Goal: Information Seeking & Learning: Learn about a topic

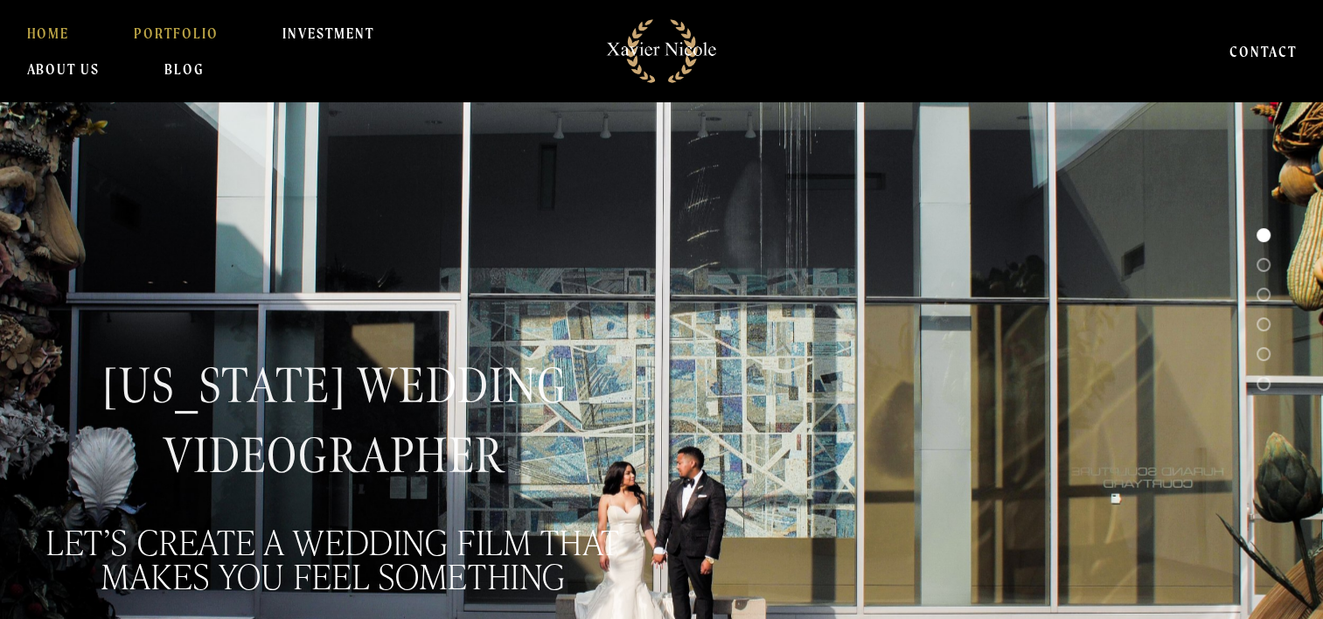
click at [189, 31] on link "PORTFOLIO" at bounding box center [176, 33] width 85 height 35
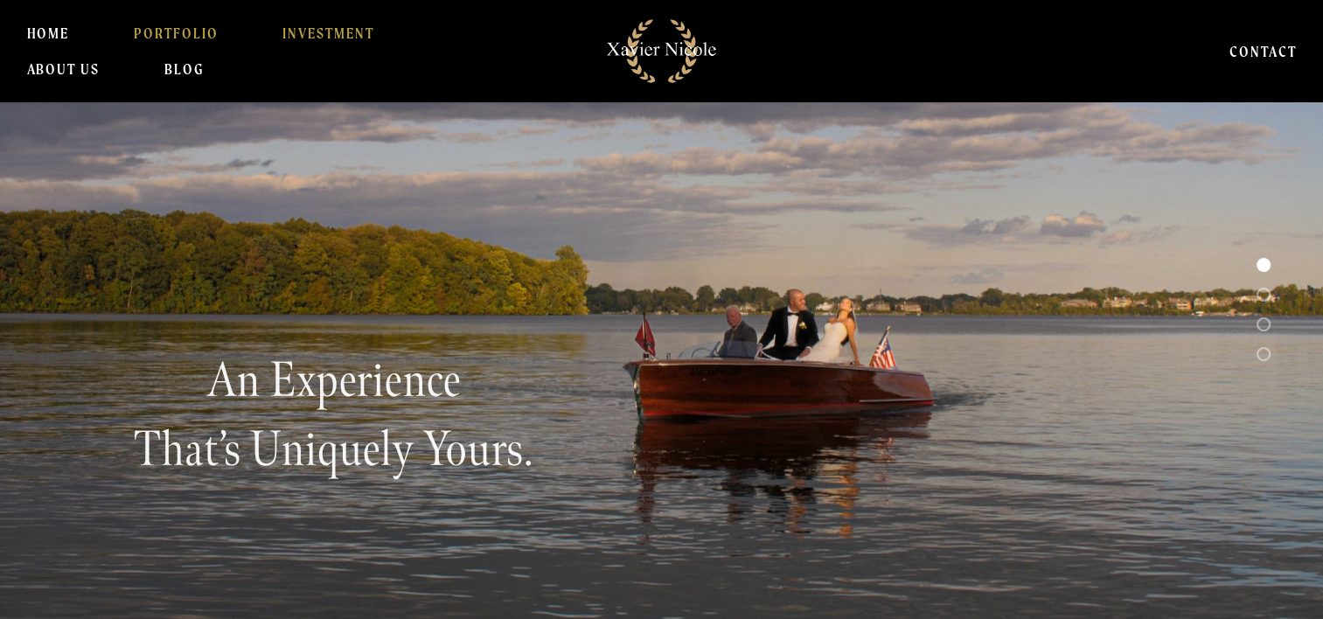
click at [308, 23] on link "INVESTMENT" at bounding box center [328, 33] width 92 height 35
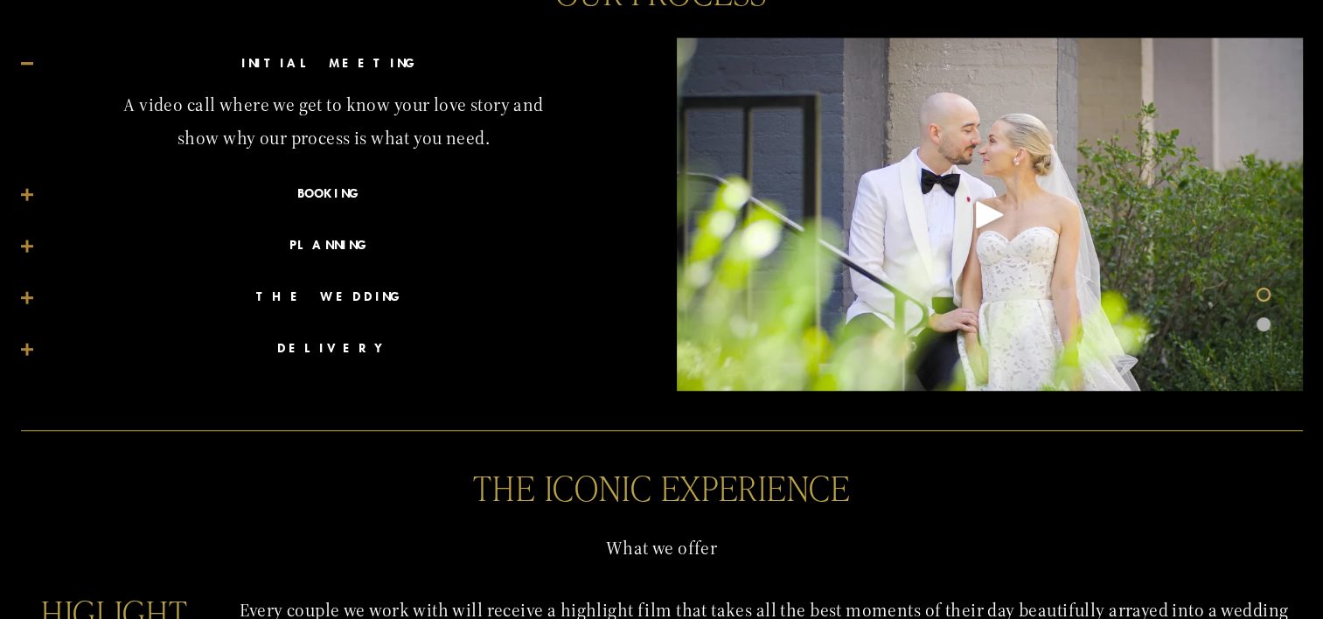
scroll to position [962, 0]
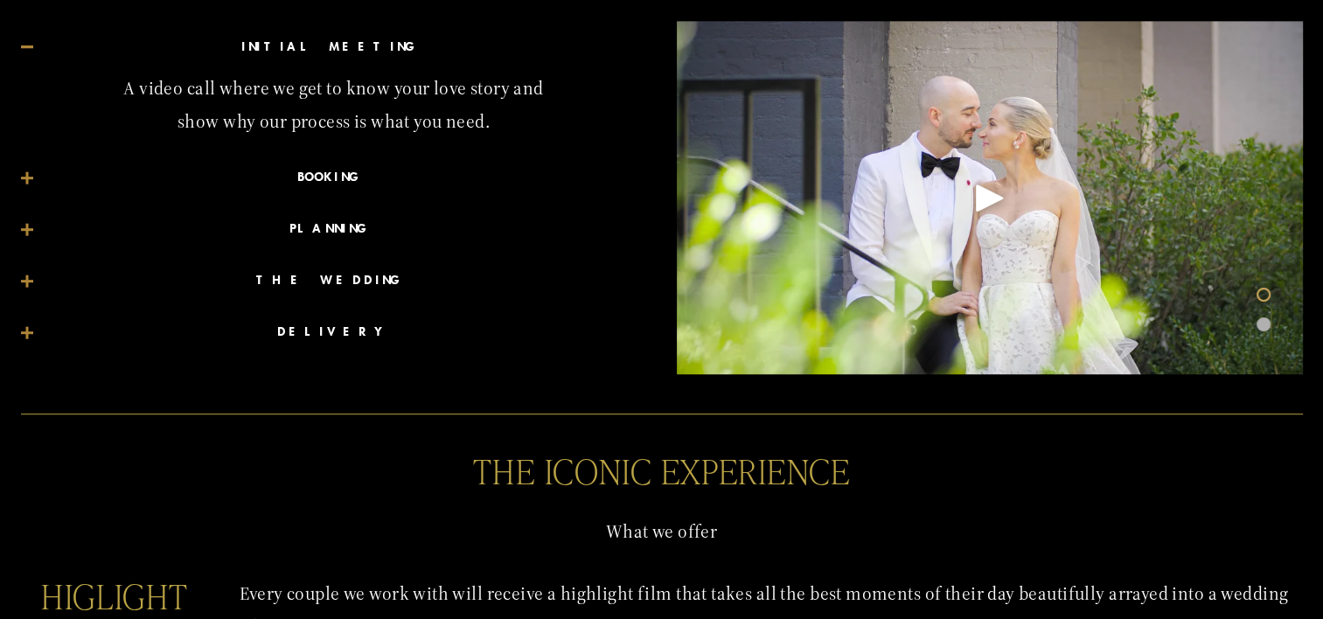
click at [31, 180] on div at bounding box center [27, 177] width 12 height 12
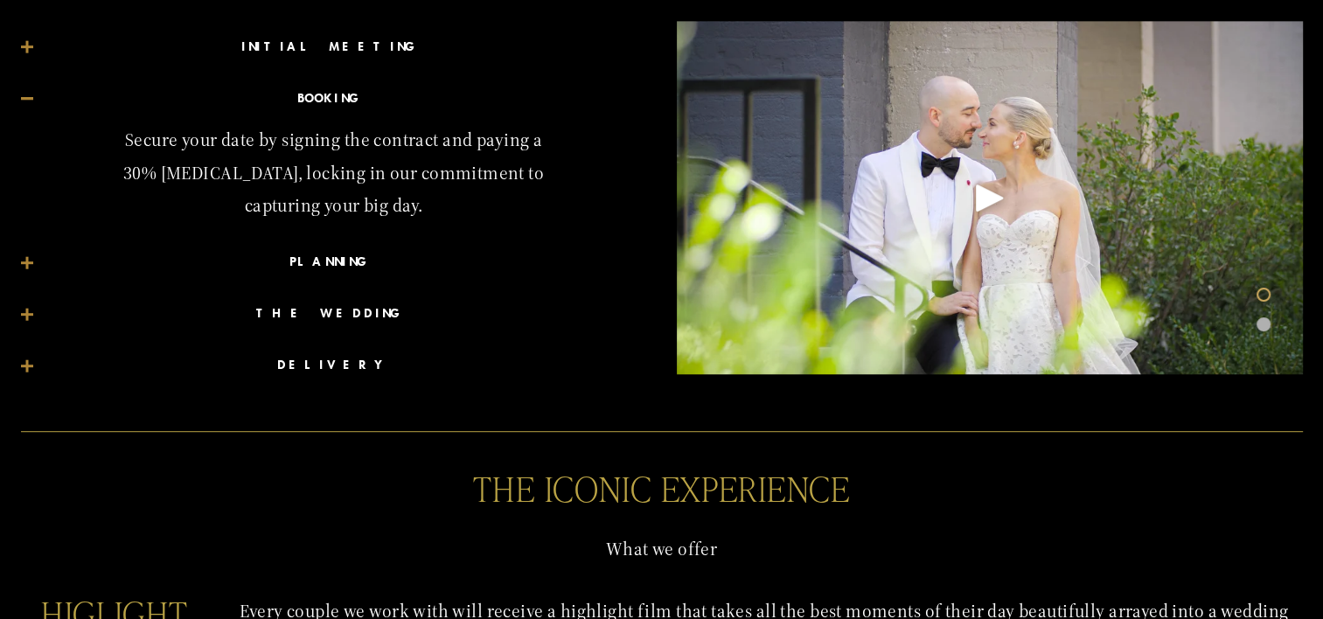
click at [29, 97] on div at bounding box center [27, 98] width 12 height 3
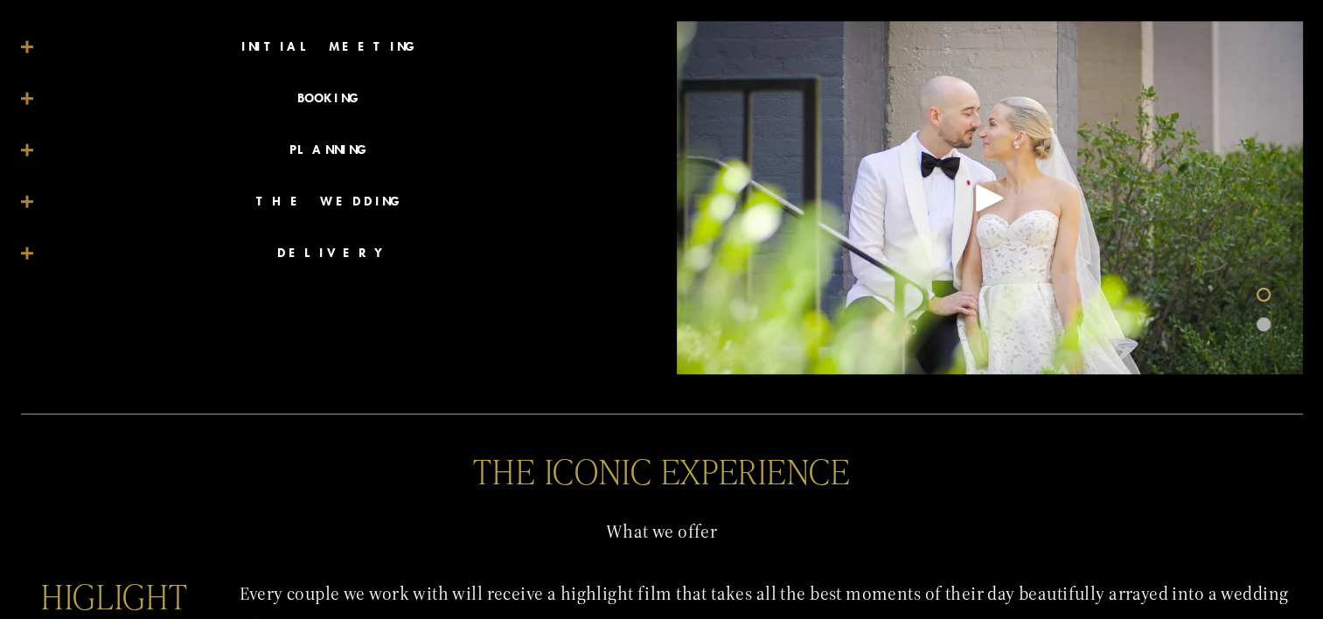
click at [28, 142] on button "PLANNING" at bounding box center [334, 150] width 626 height 51
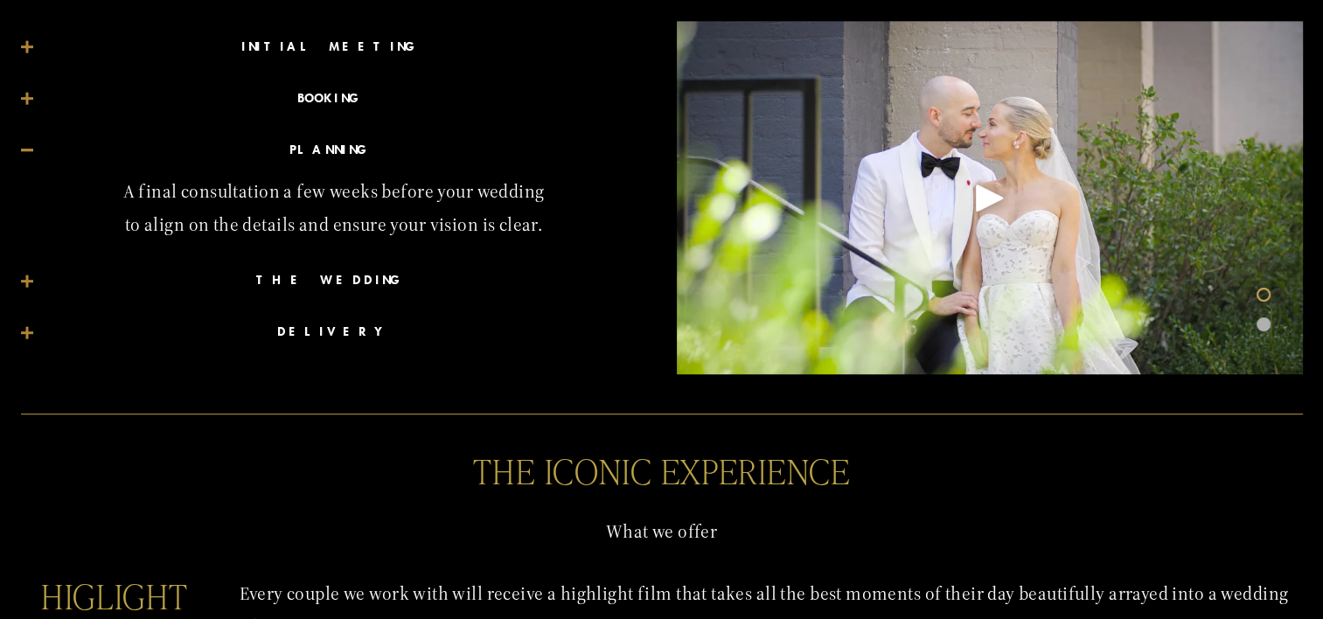
click at [28, 155] on div at bounding box center [27, 150] width 12 height 12
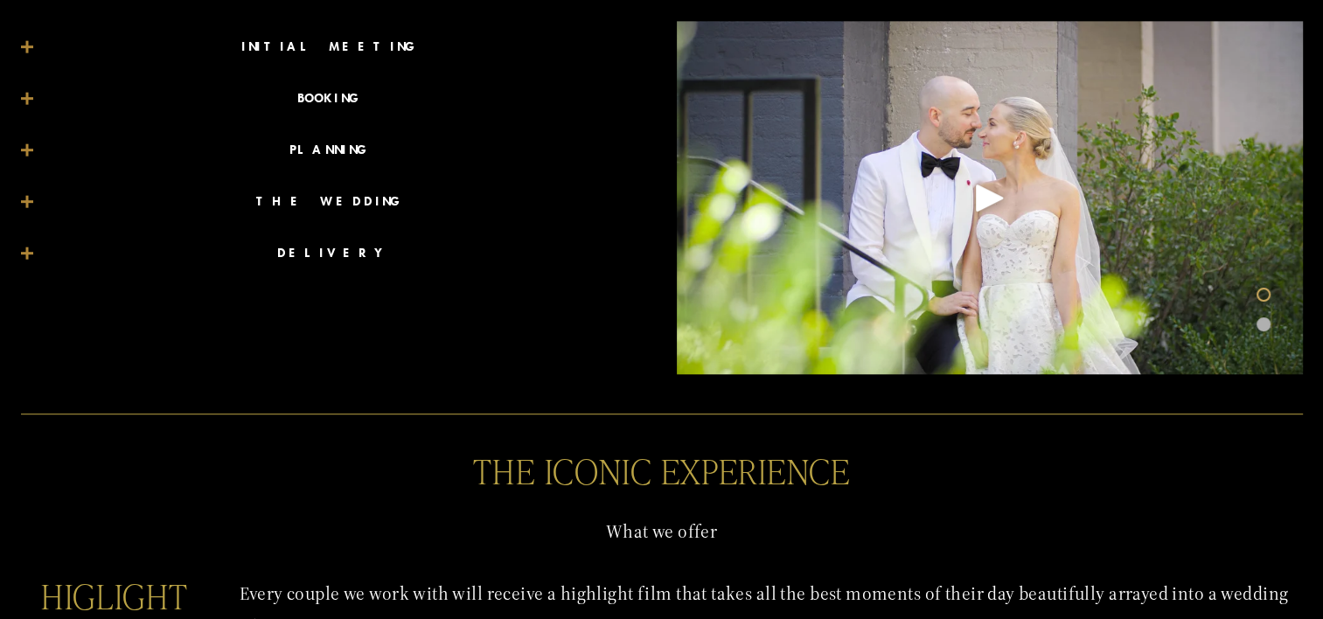
click at [24, 193] on button "THE WEDDING" at bounding box center [334, 202] width 626 height 51
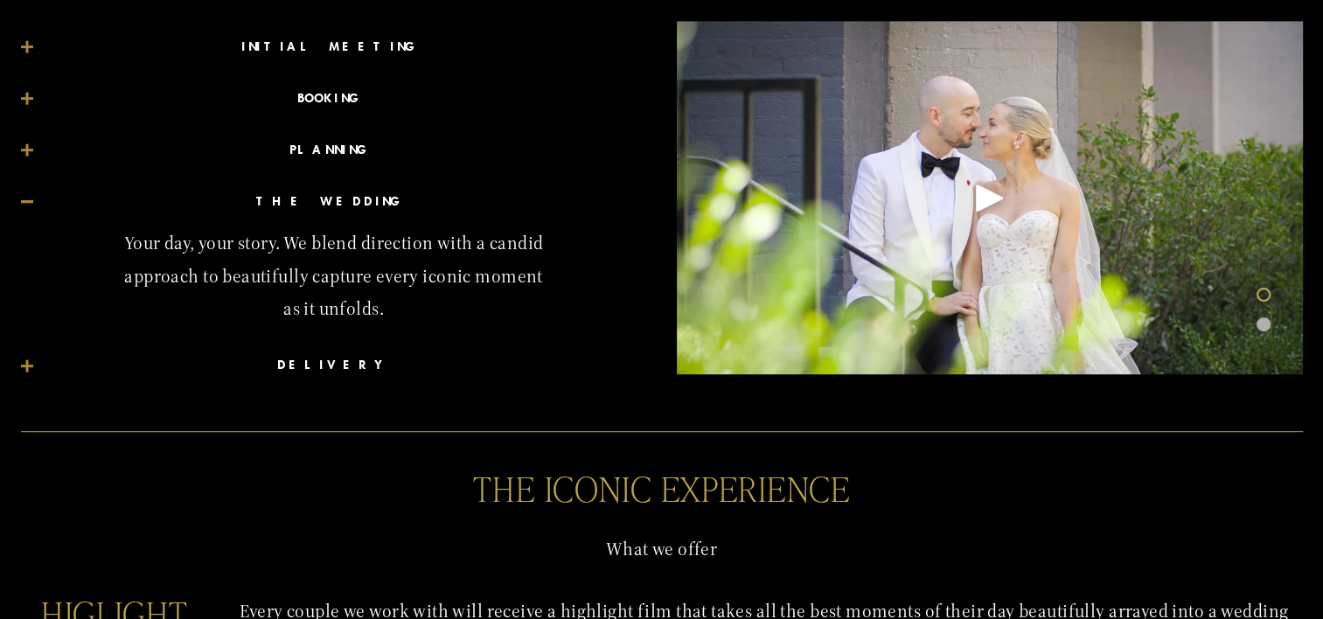
click at [24, 200] on div at bounding box center [27, 201] width 12 height 3
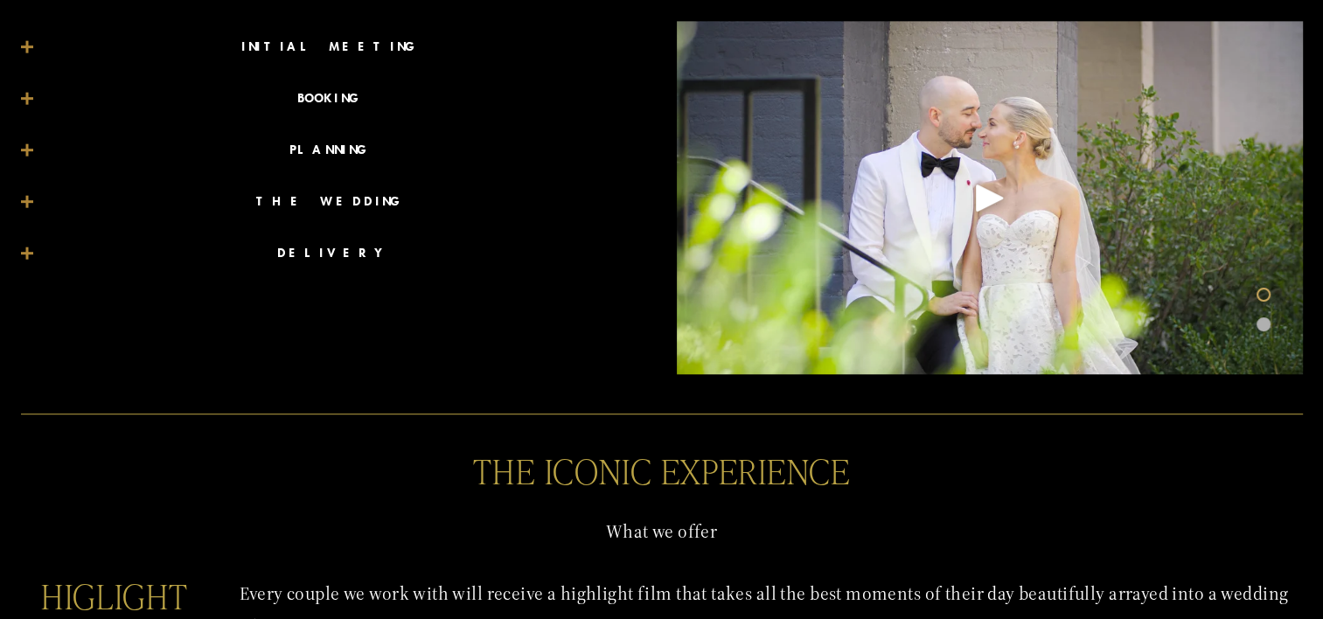
click at [26, 254] on div at bounding box center [26, 253] width 3 height 12
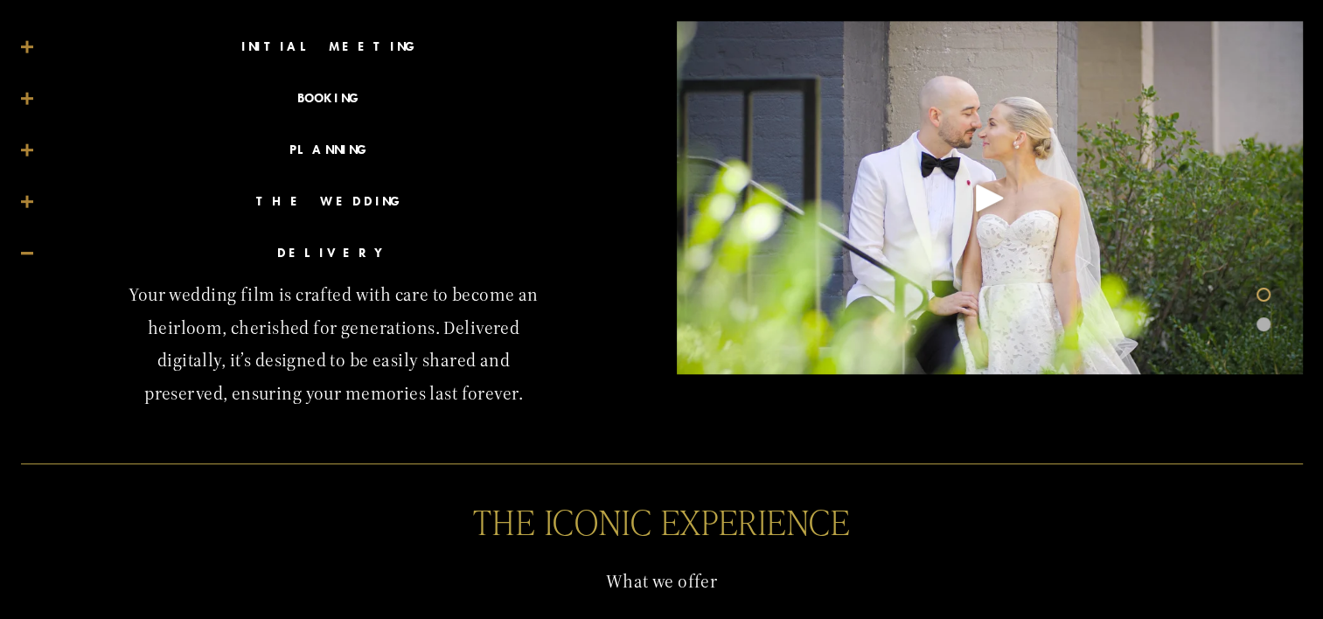
click at [26, 254] on div at bounding box center [27, 253] width 12 height 12
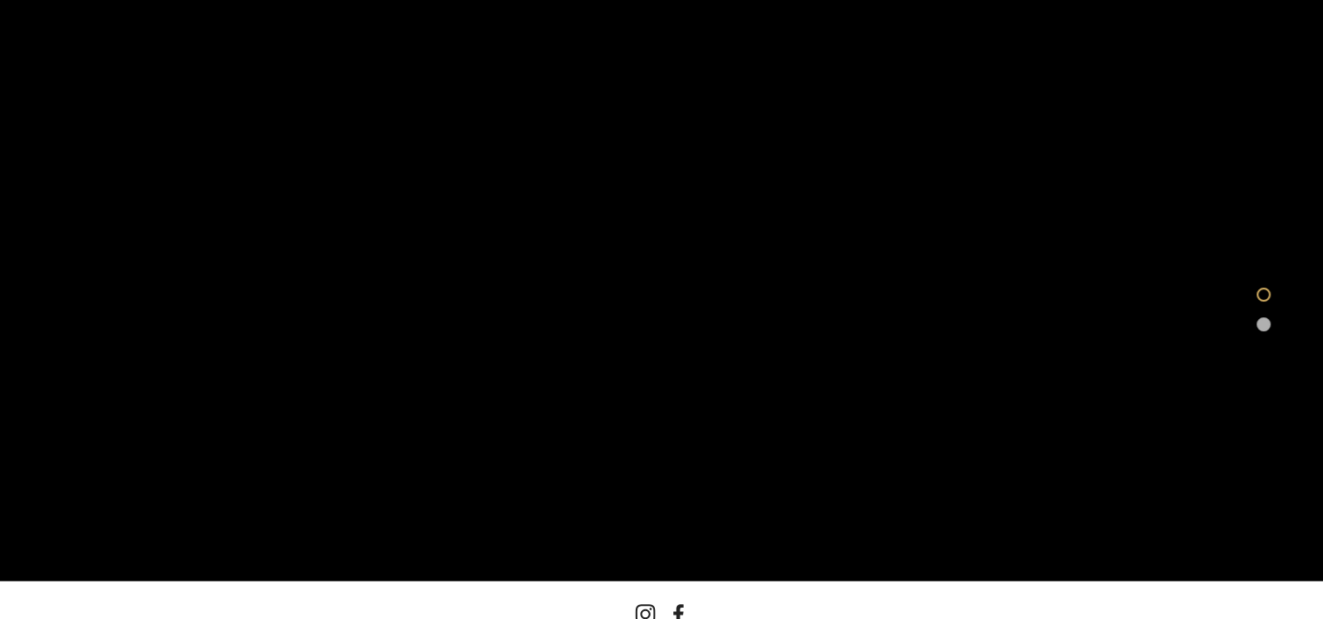
scroll to position [2622, 0]
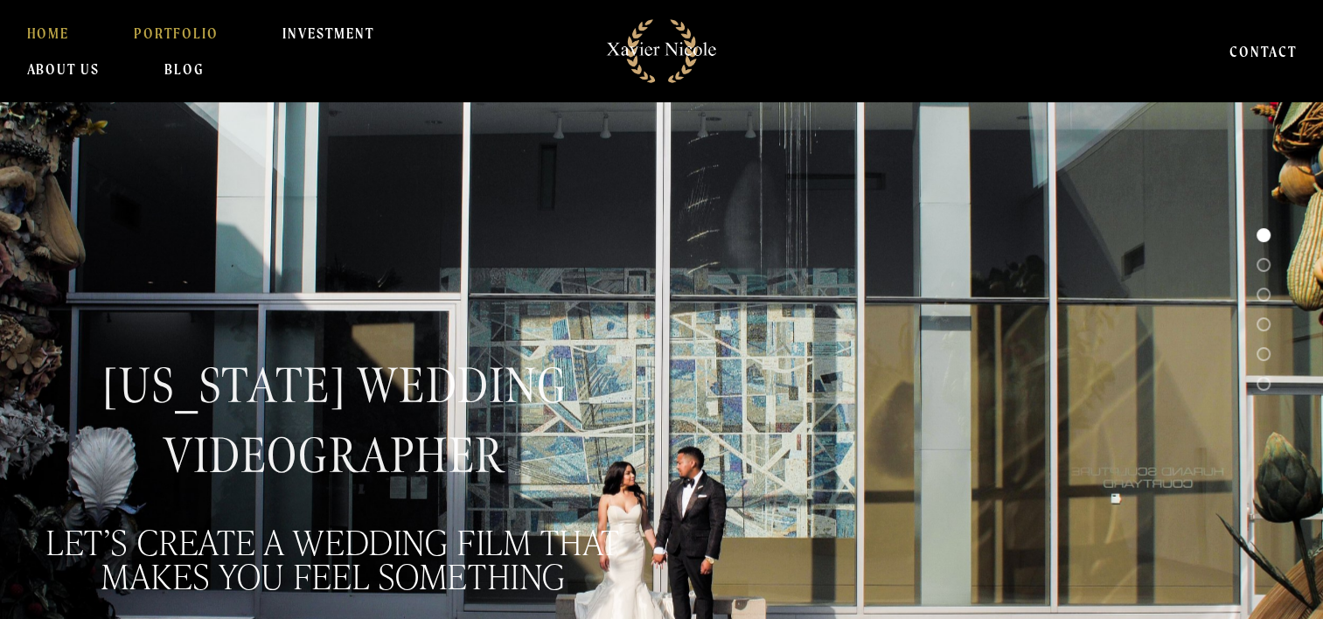
click at [185, 35] on link "PORTFOLIO" at bounding box center [176, 33] width 85 height 35
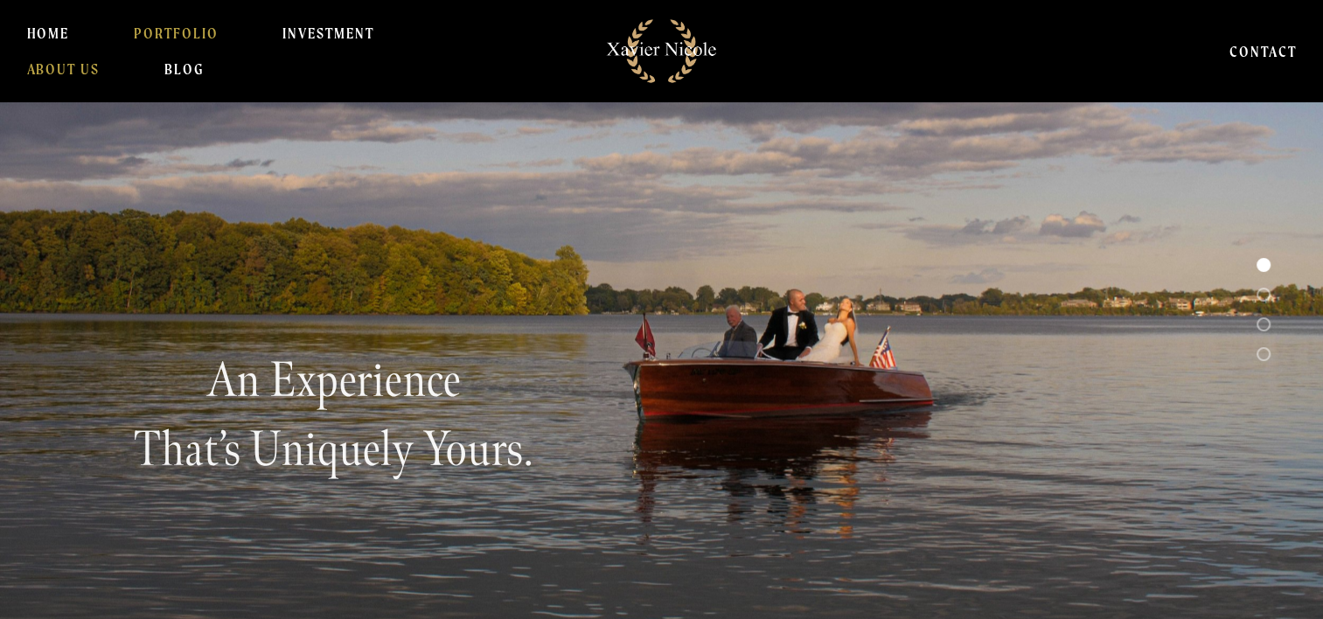
click at [49, 61] on link "About Us" at bounding box center [63, 69] width 73 height 35
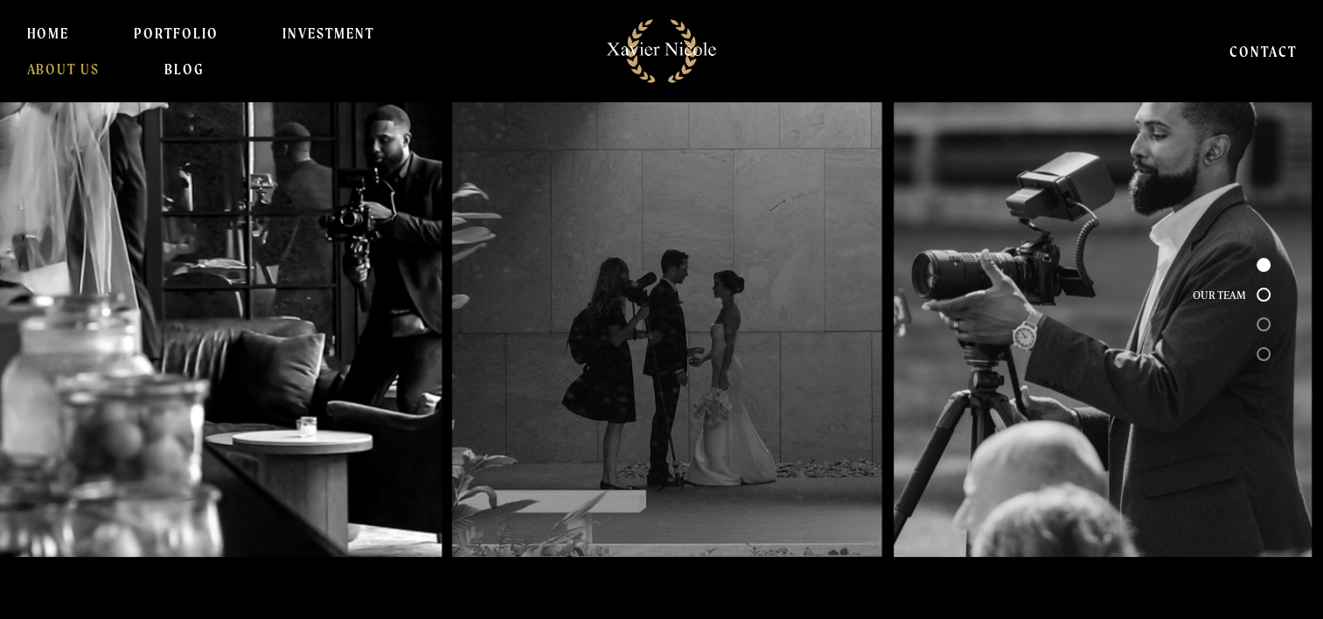
click at [1260, 290] on div at bounding box center [1263, 295] width 14 height 14
click at [193, 28] on link "PORTFOLIO" at bounding box center [176, 33] width 85 height 35
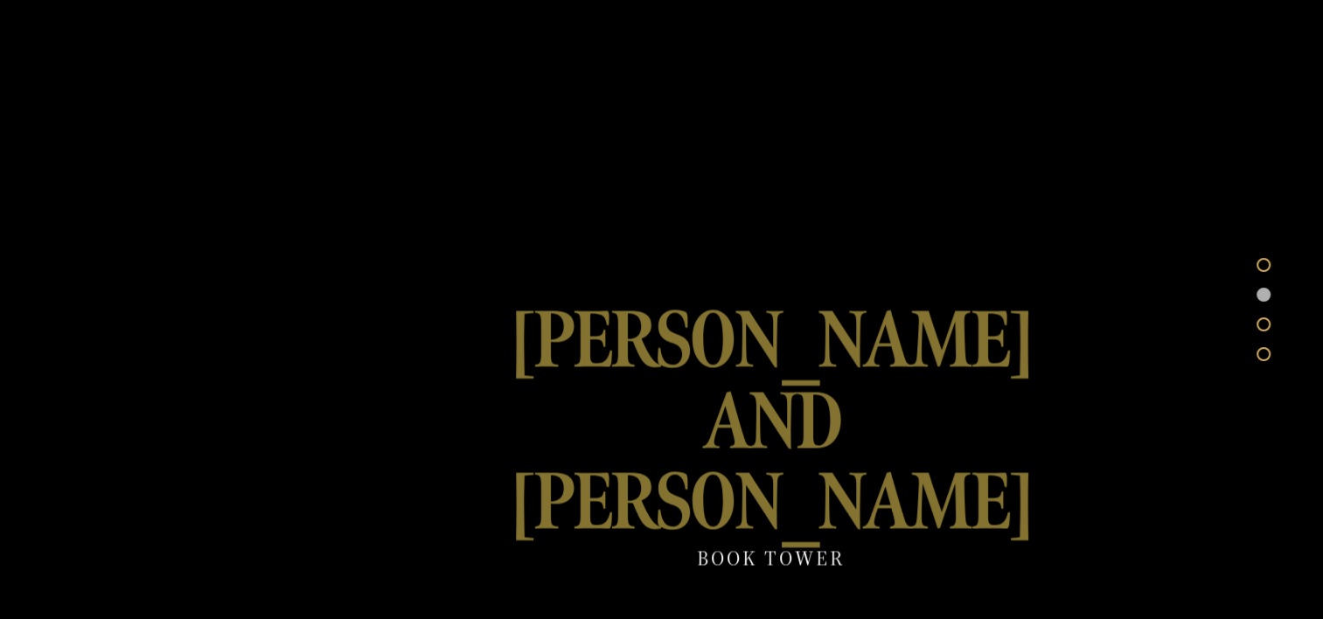
scroll to position [2407, 0]
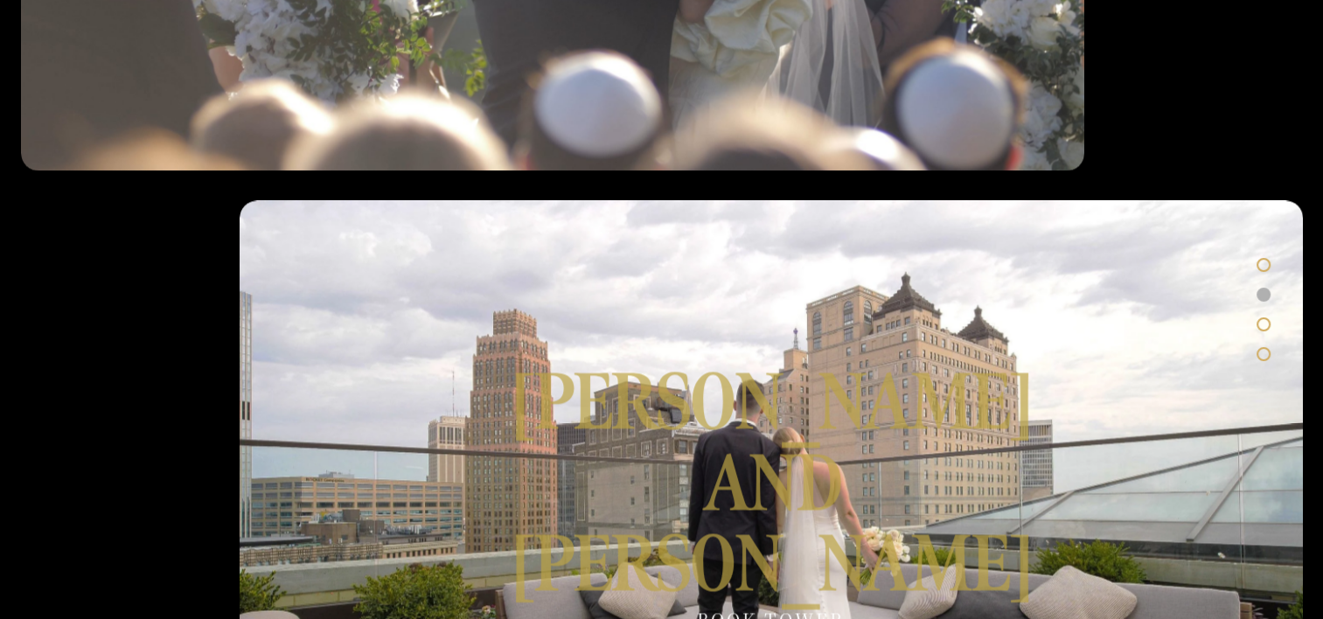
click at [790, 335] on div at bounding box center [771, 499] width 1063 height 598
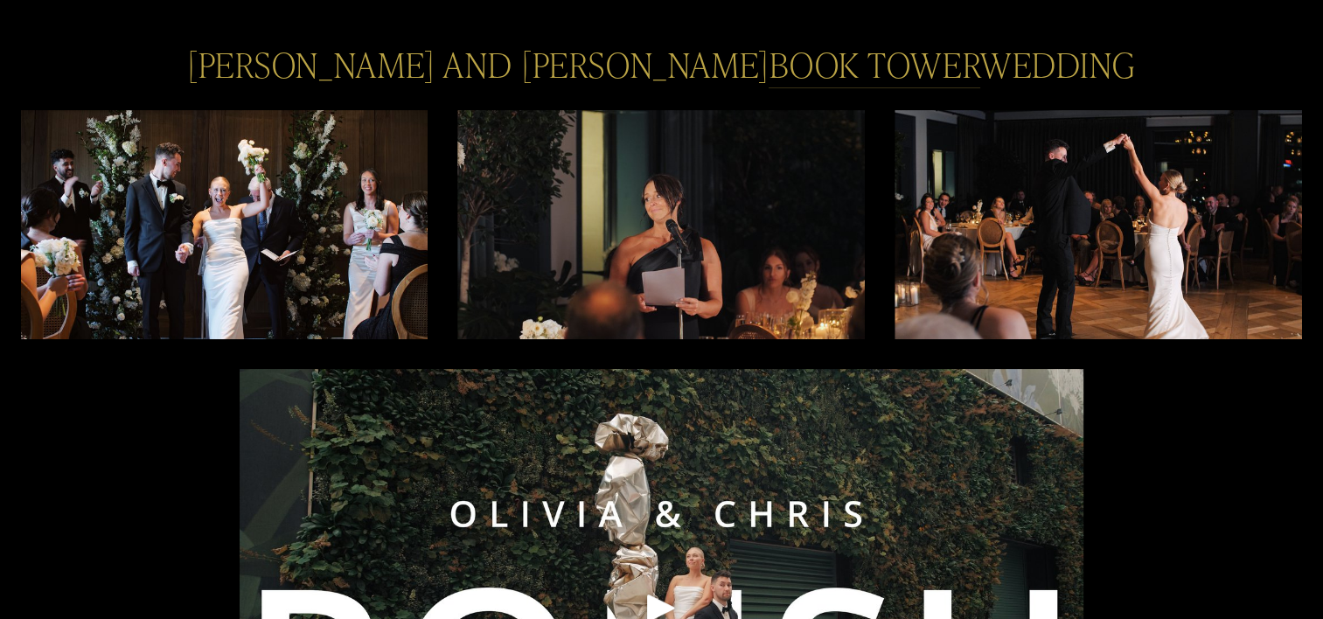
scroll to position [350, 0]
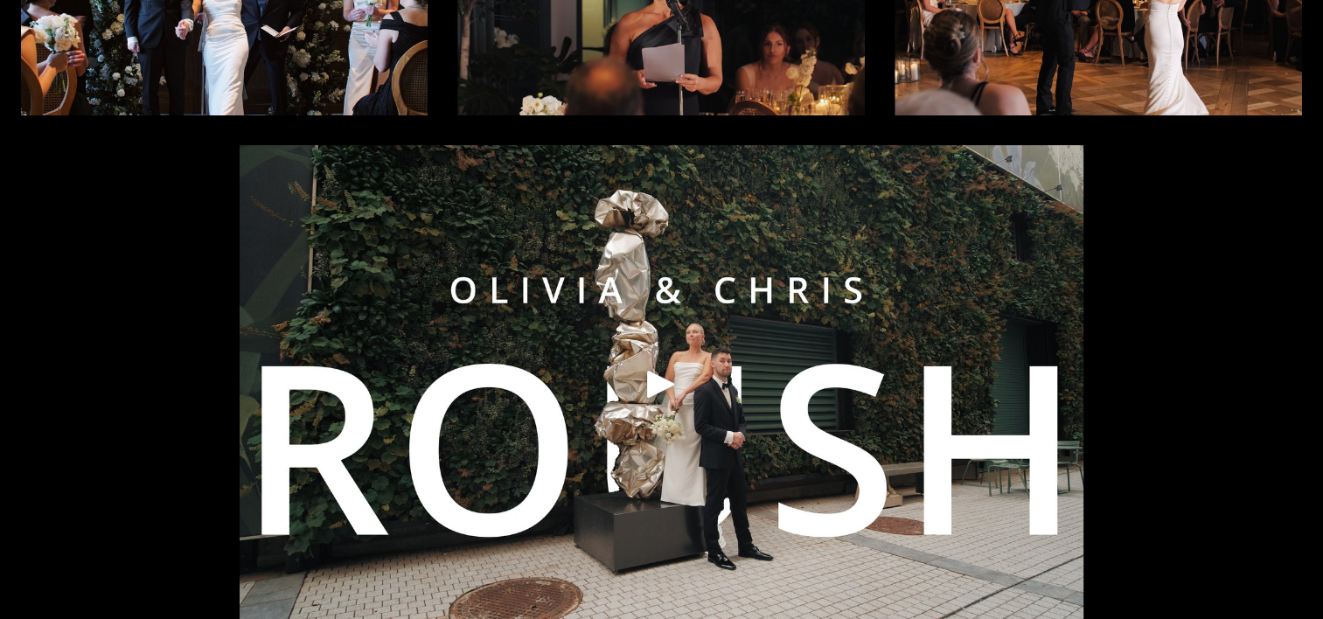
click at [663, 386] on div "Play" at bounding box center [661, 384] width 42 height 42
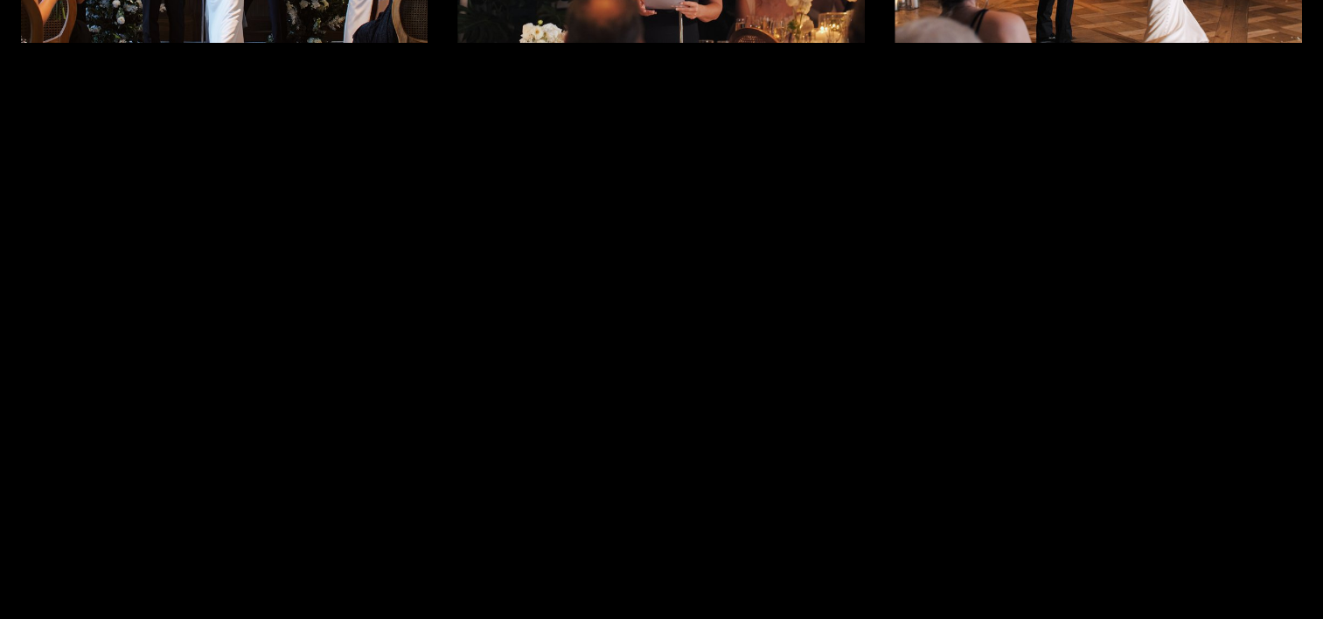
scroll to position [0, 0]
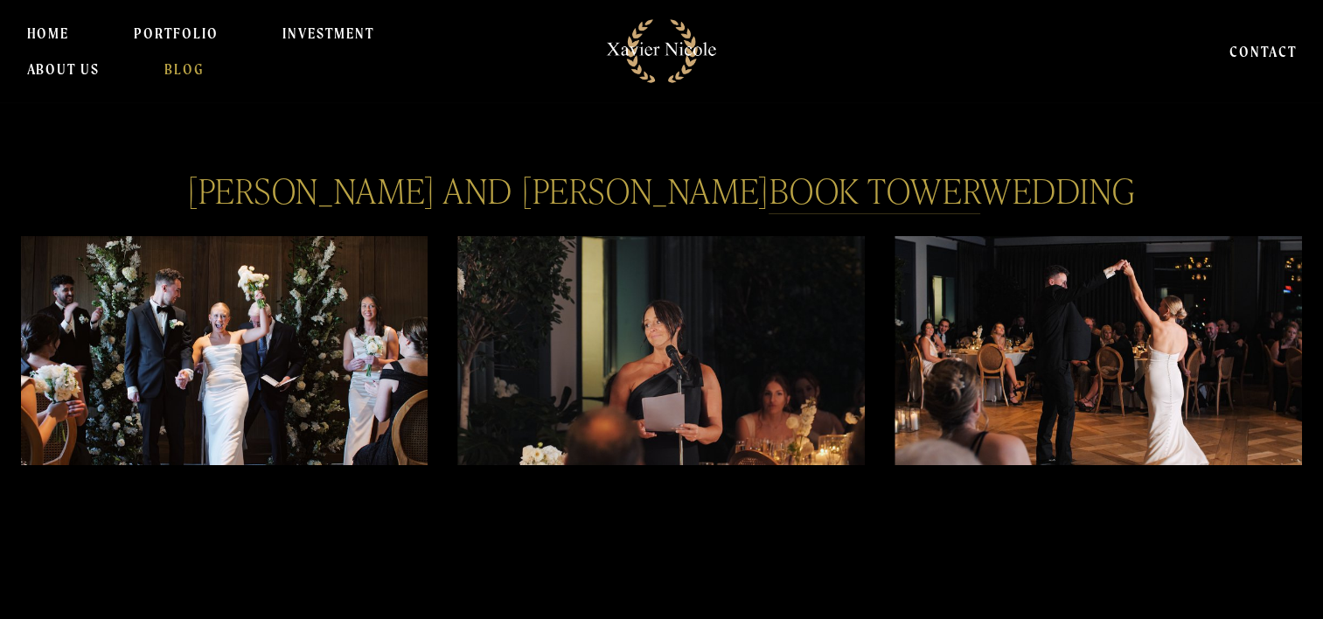
click at [186, 72] on link "BLOG" at bounding box center [183, 69] width 39 height 35
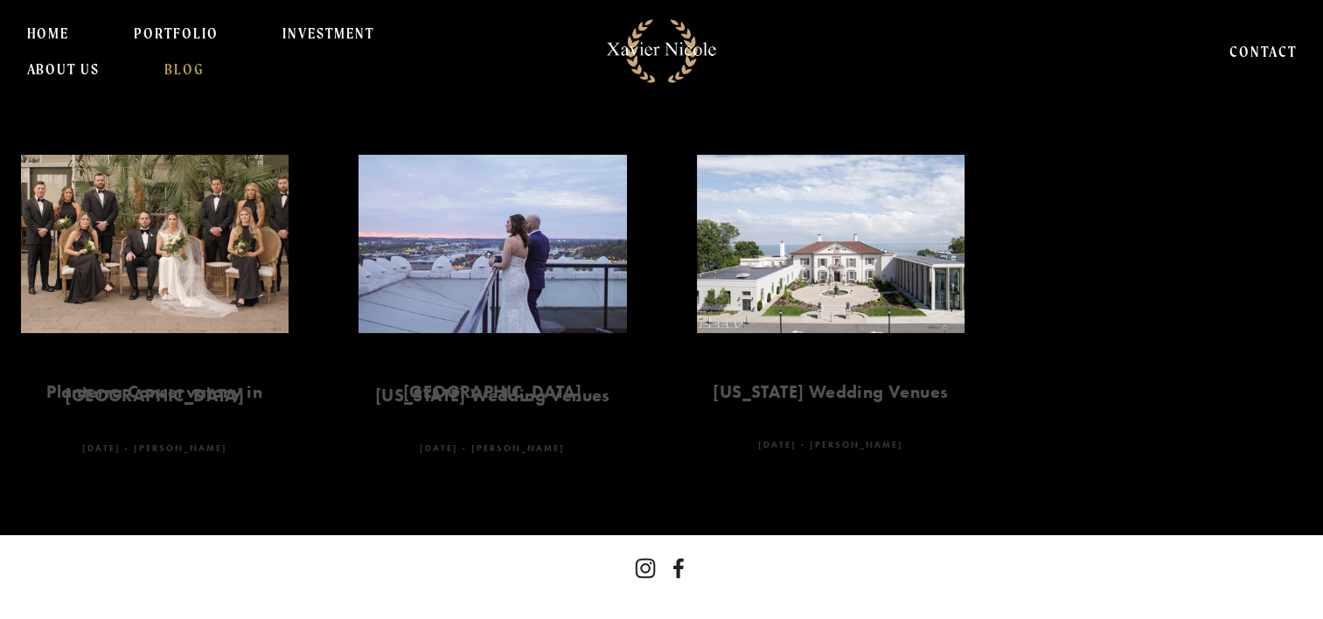
click at [538, 317] on img at bounding box center [492, 244] width 317 height 178
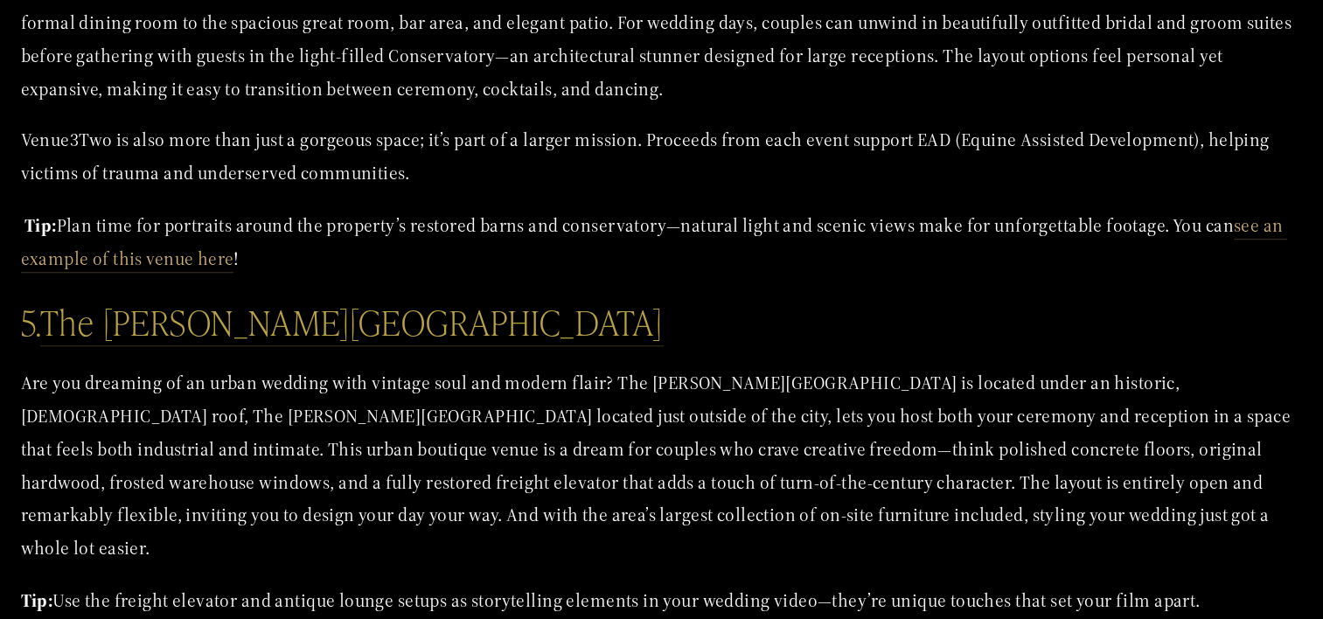
scroll to position [1723, 0]
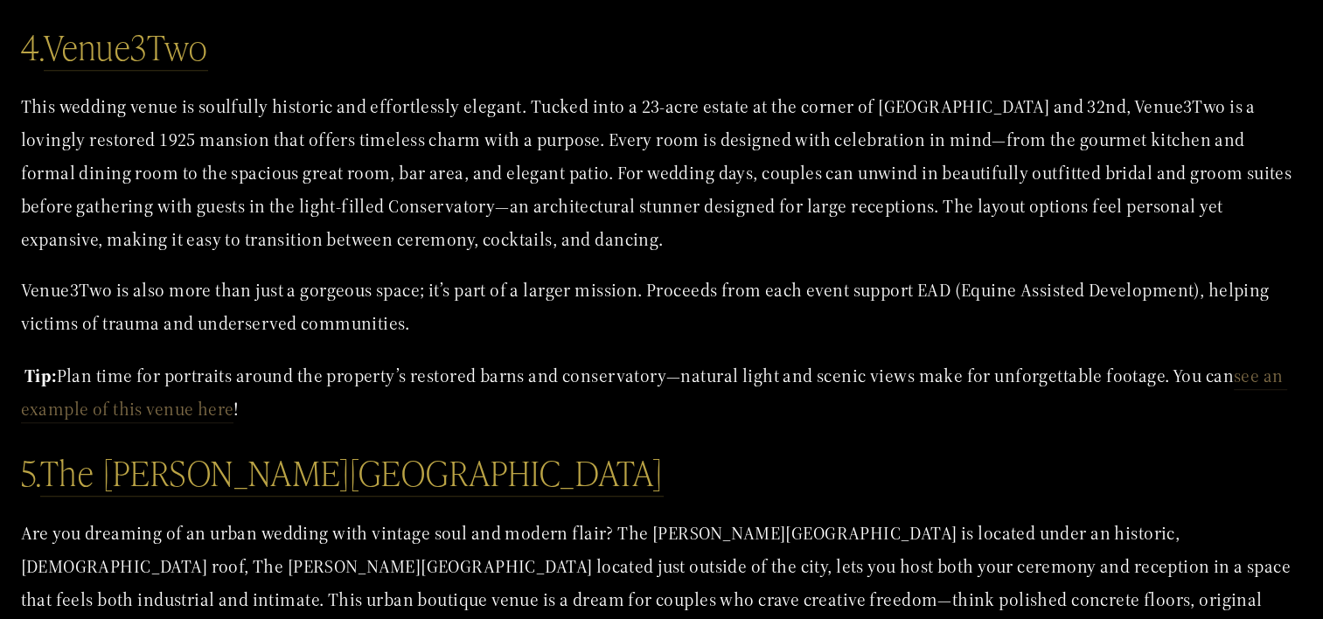
click at [1259, 364] on link "see an example of this venue here" at bounding box center [654, 393] width 1266 height 59
